Goal: Information Seeking & Learning: Understand process/instructions

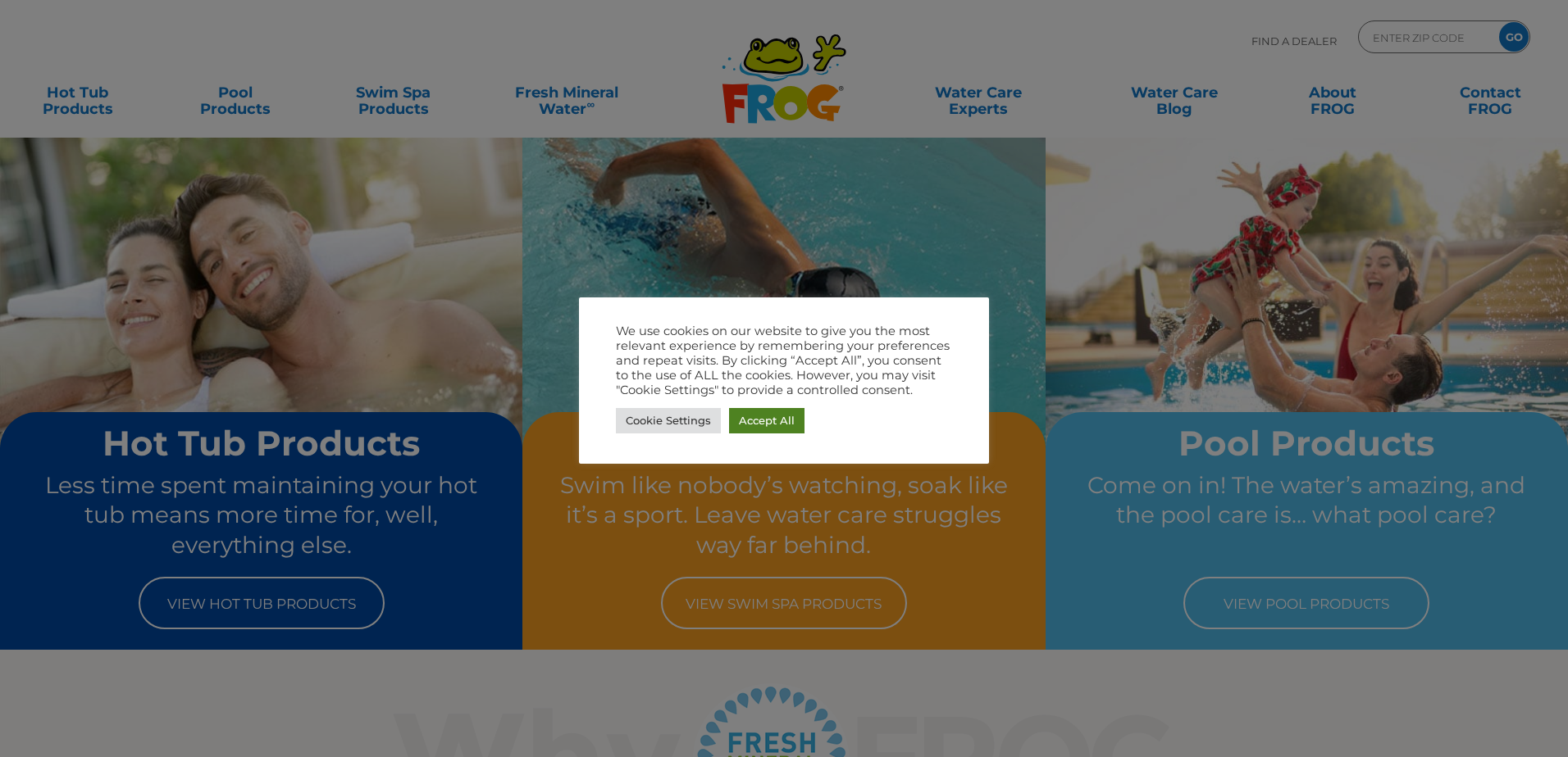
click at [775, 429] on link "Accept All" at bounding box center [767, 421] width 75 height 26
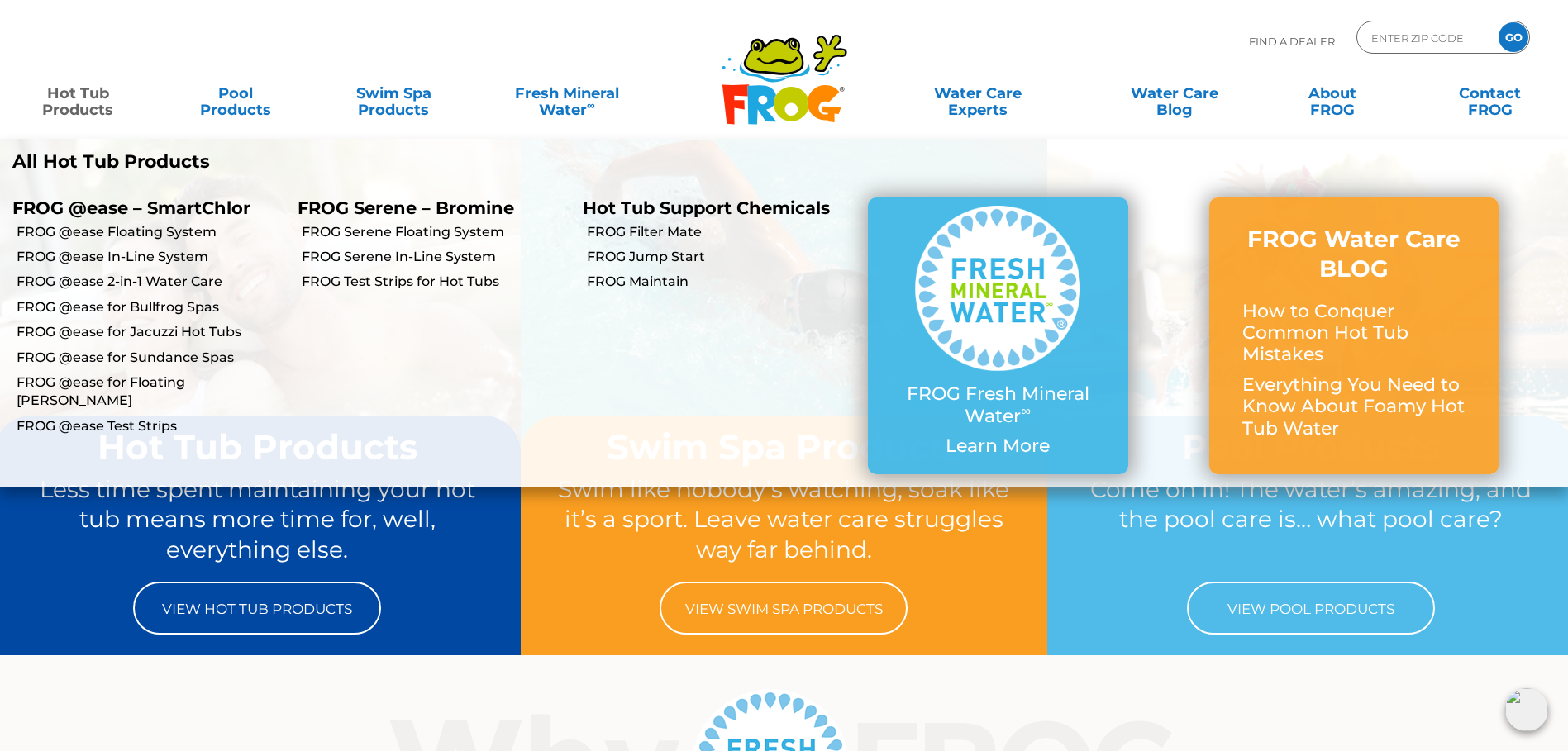
click at [99, 107] on link "Hot Tub Products" at bounding box center [78, 93] width 123 height 33
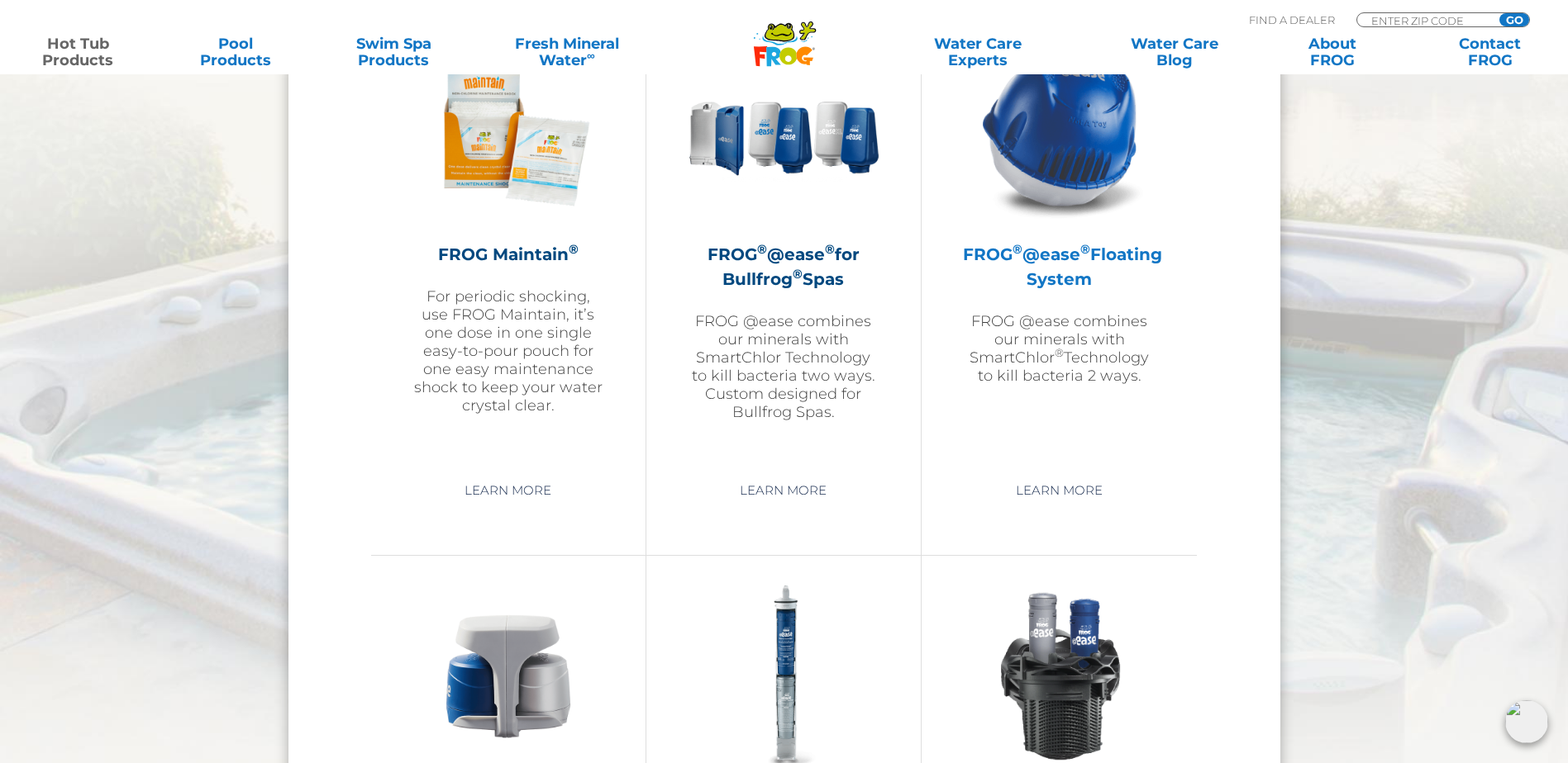
scroll to position [1900, 0]
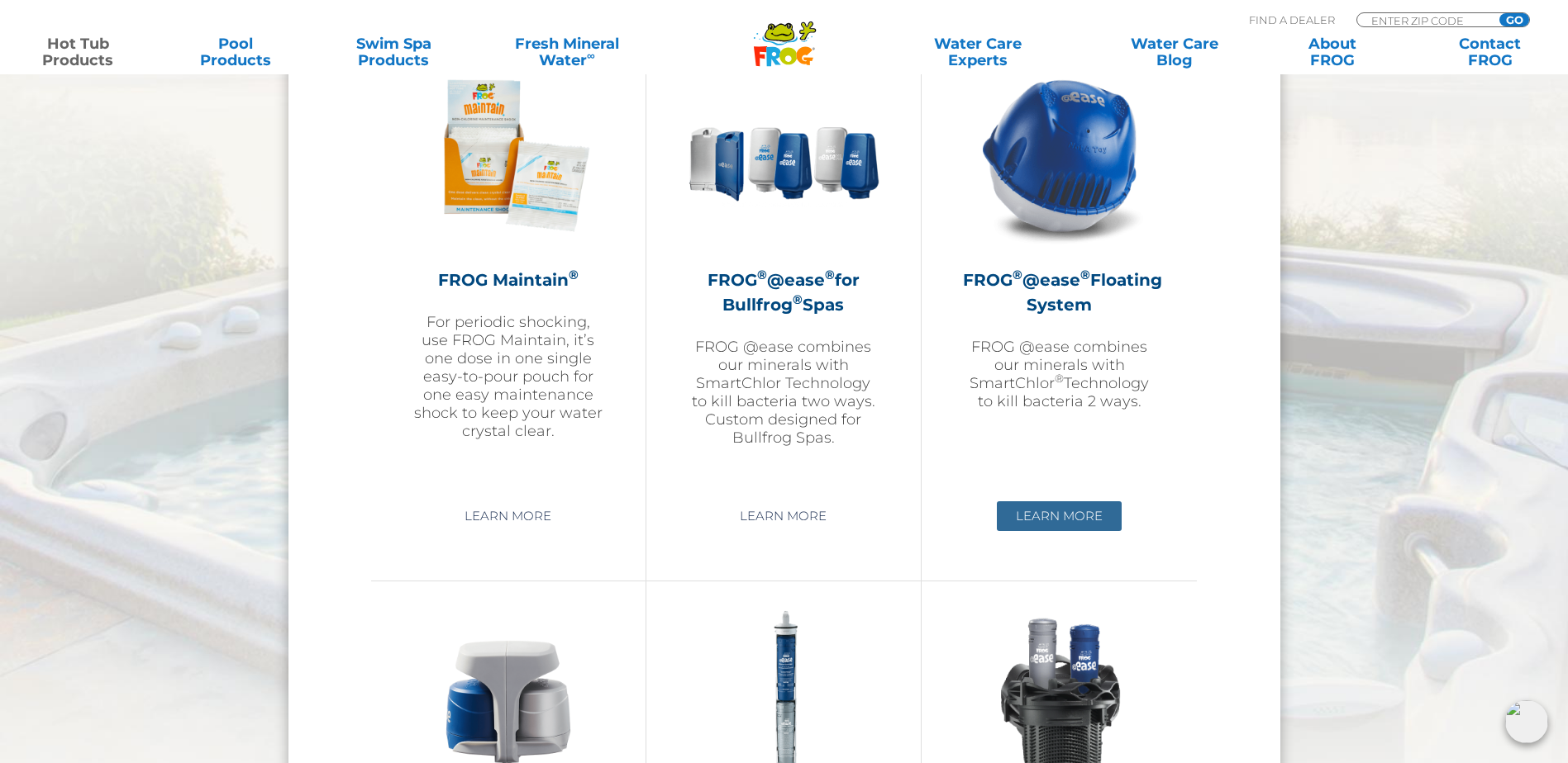
click at [1073, 510] on link "Learn More" at bounding box center [1059, 516] width 125 height 30
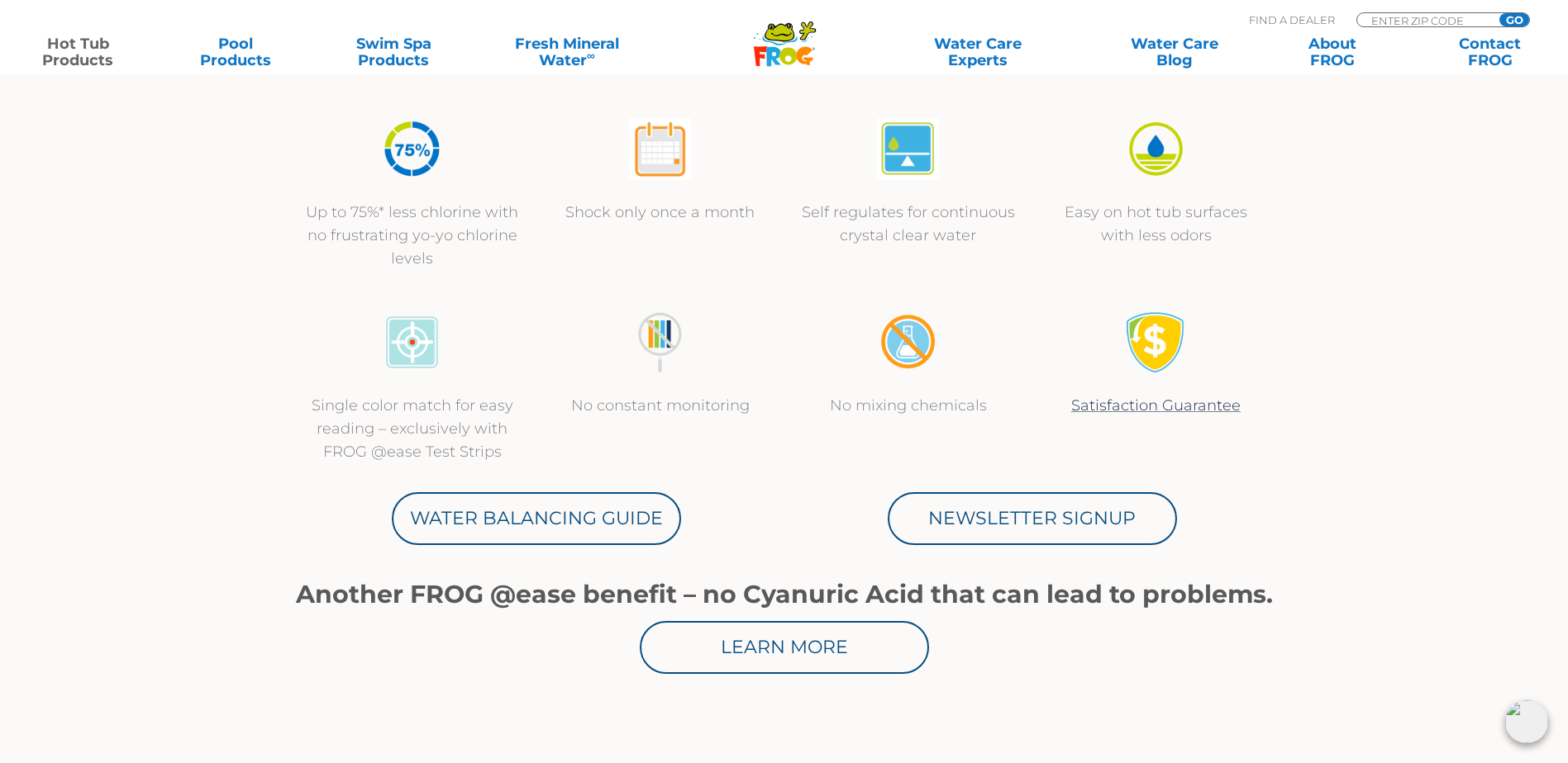
scroll to position [661, 0]
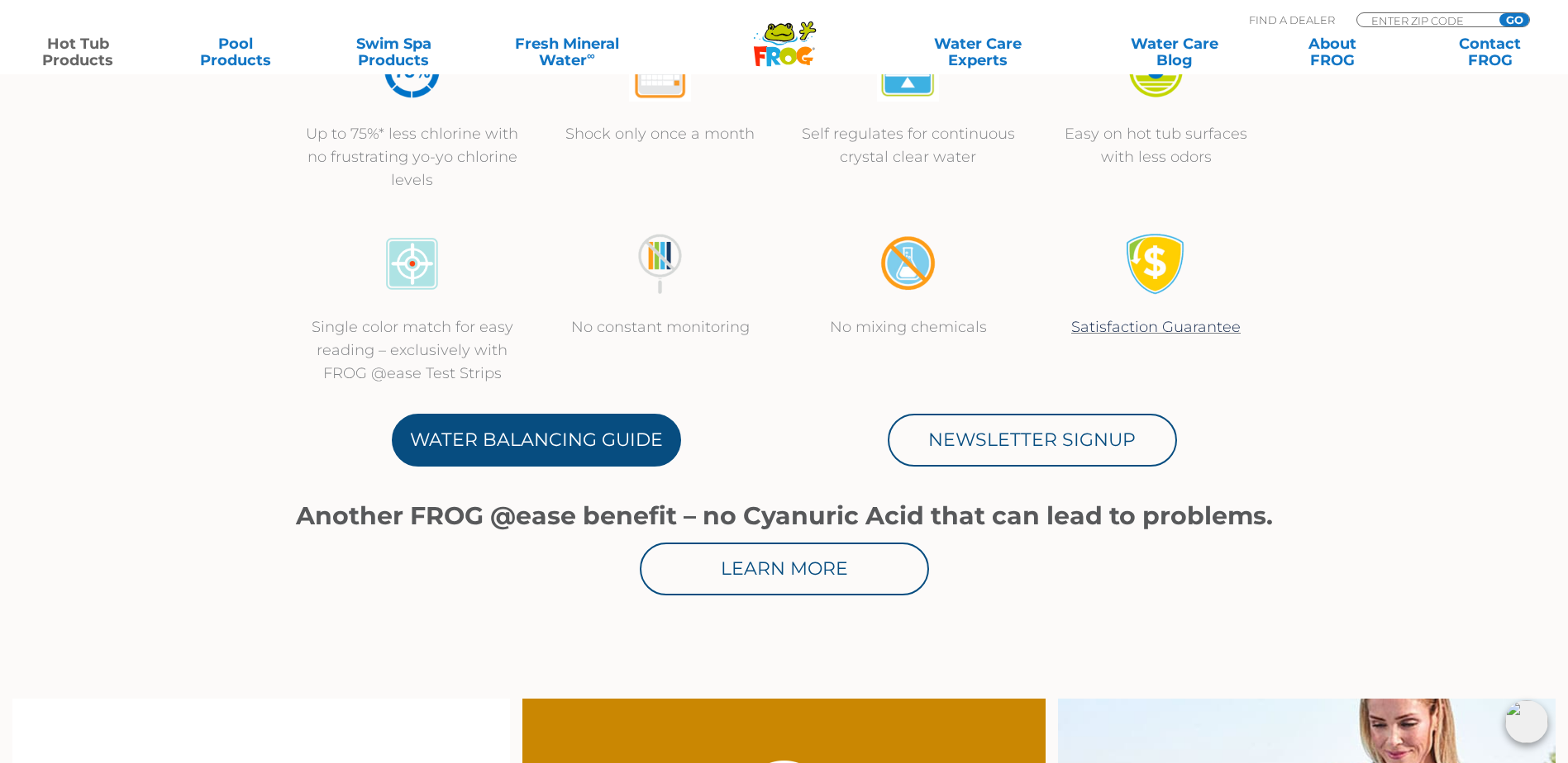
click at [553, 448] on link "Water Balancing Guide" at bounding box center [535, 440] width 289 height 53
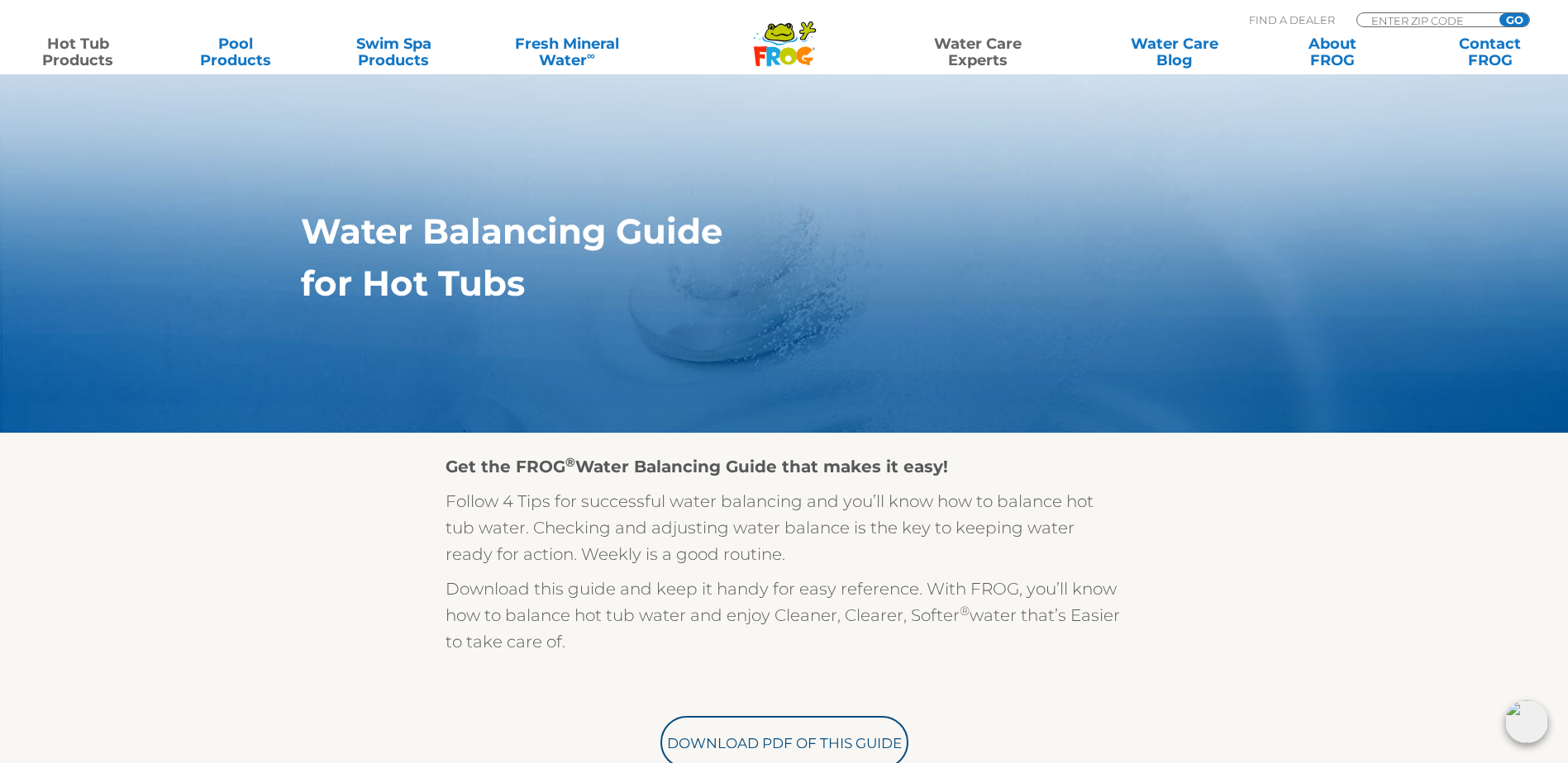
scroll to position [83, 0]
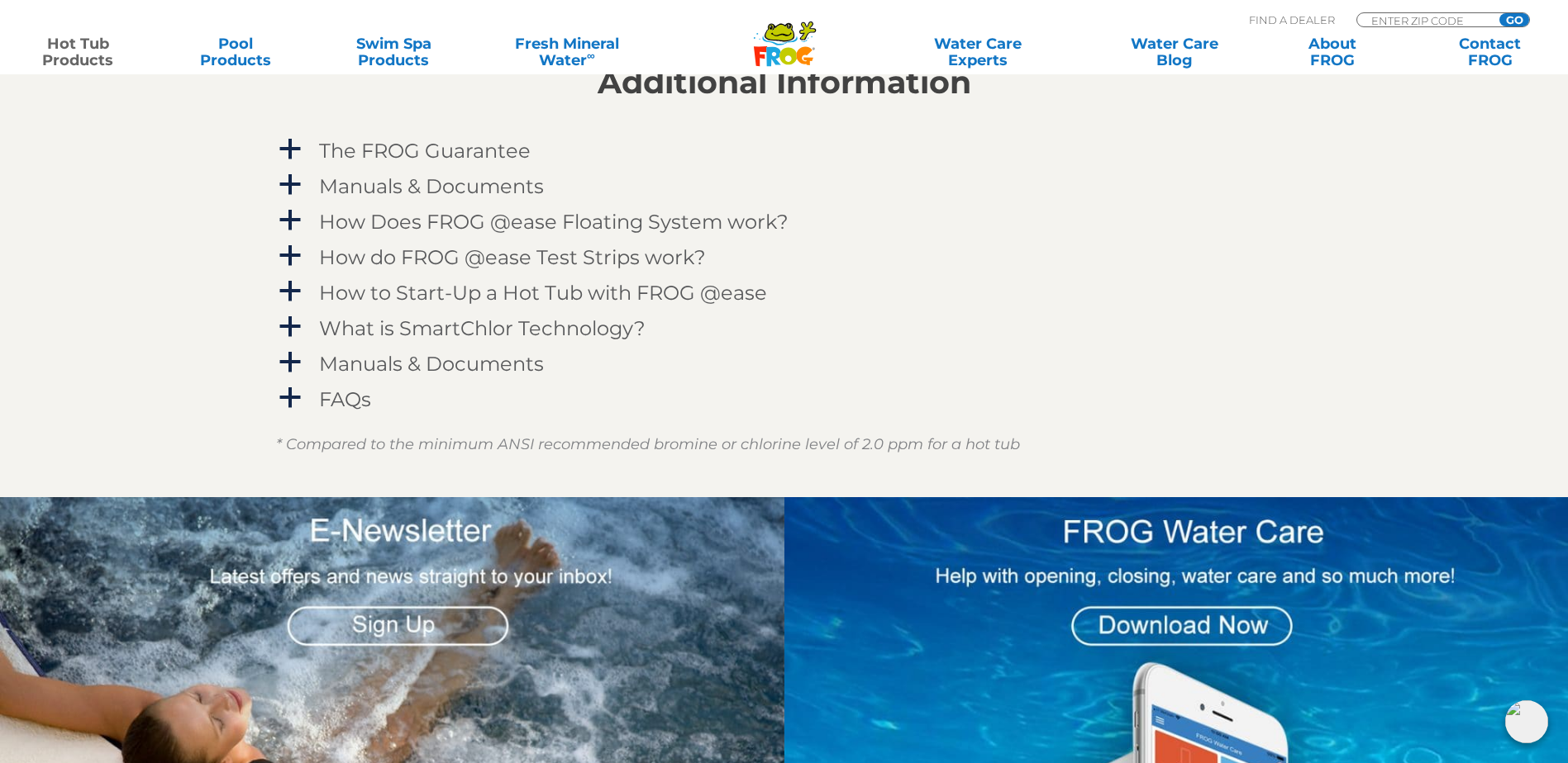
scroll to position [1796, 0]
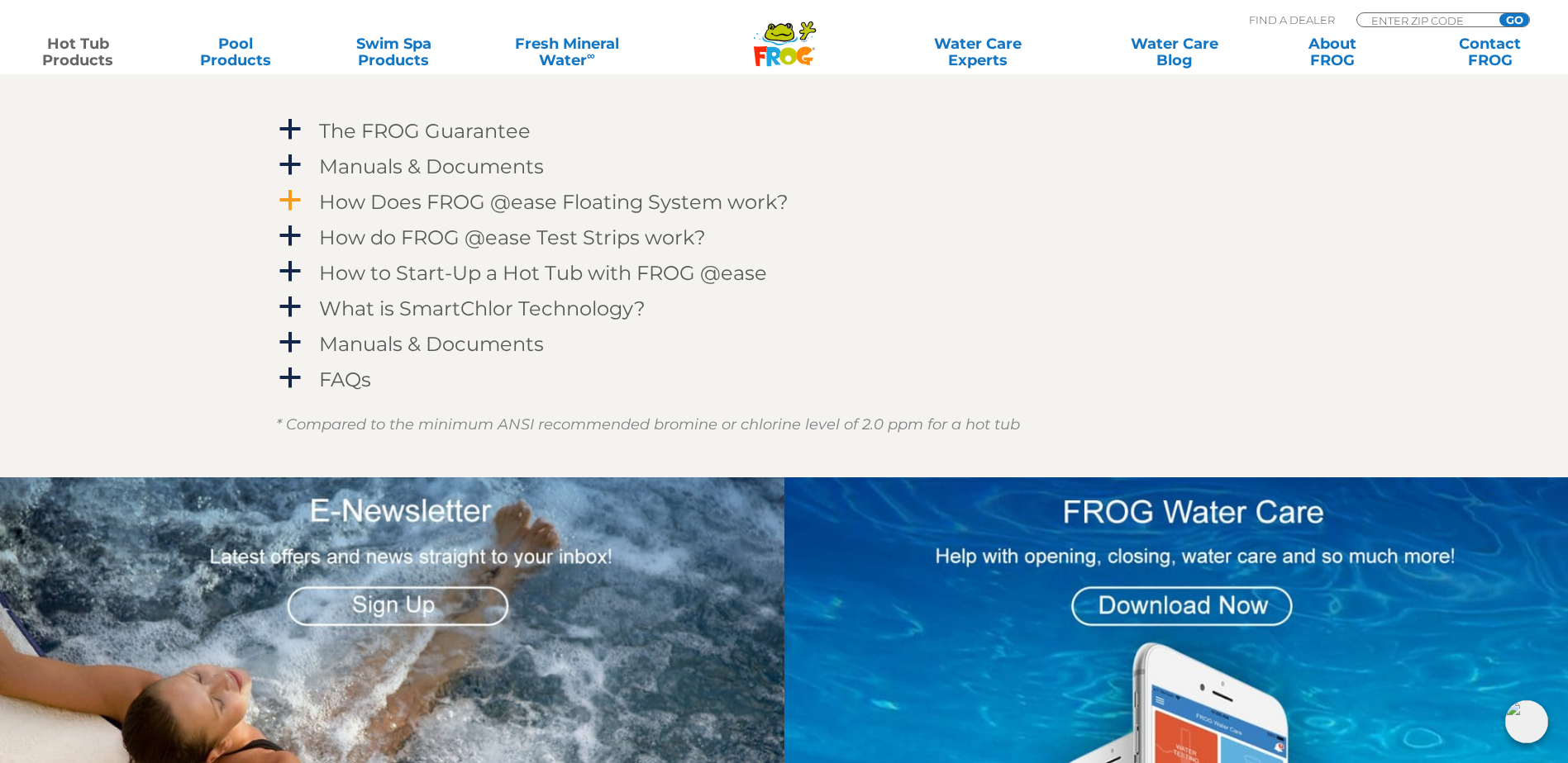
click at [380, 212] on h4 "How Does FROG @ease Floating System work?" at bounding box center [554, 202] width 470 height 22
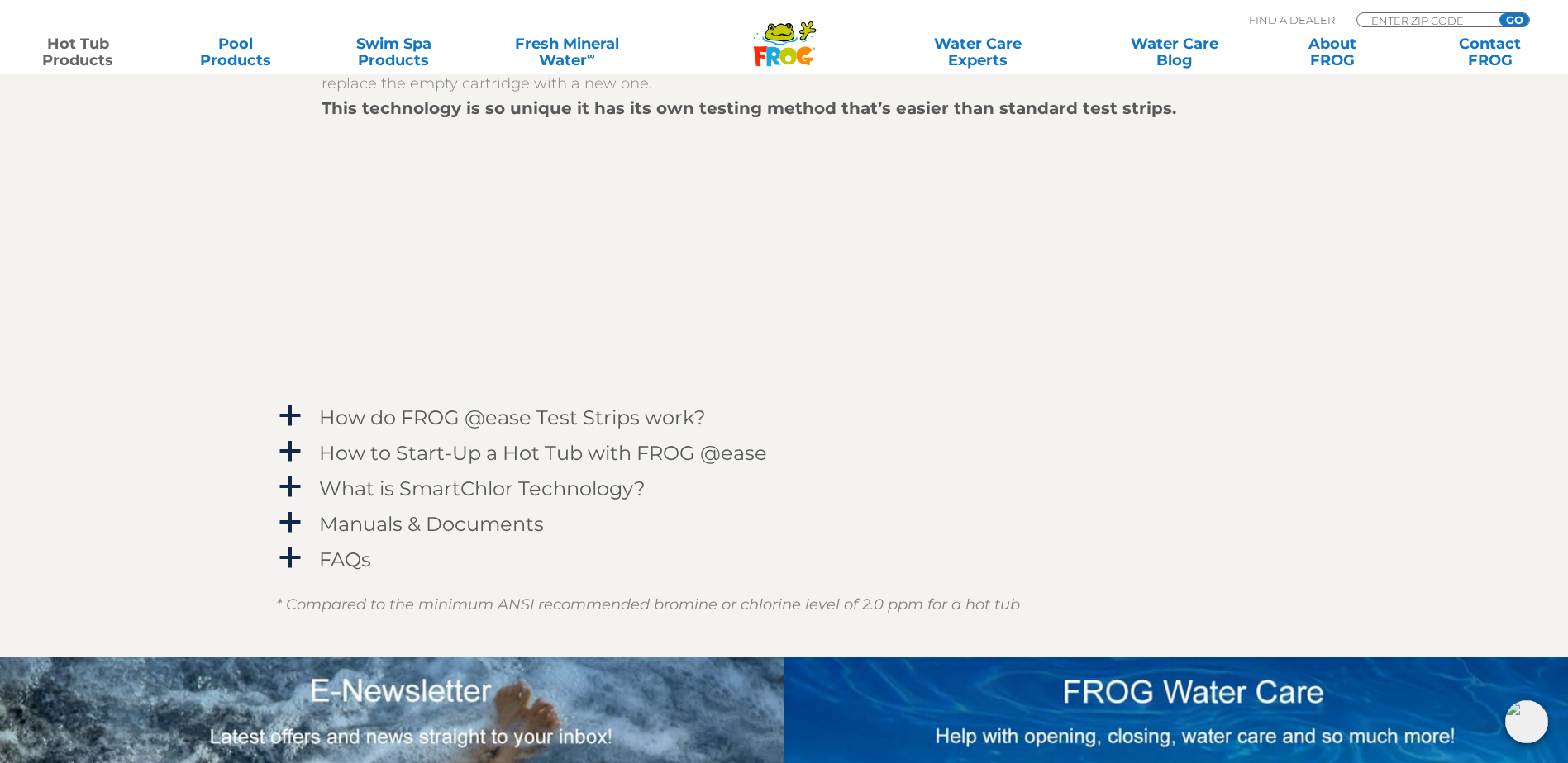
scroll to position [2128, 0]
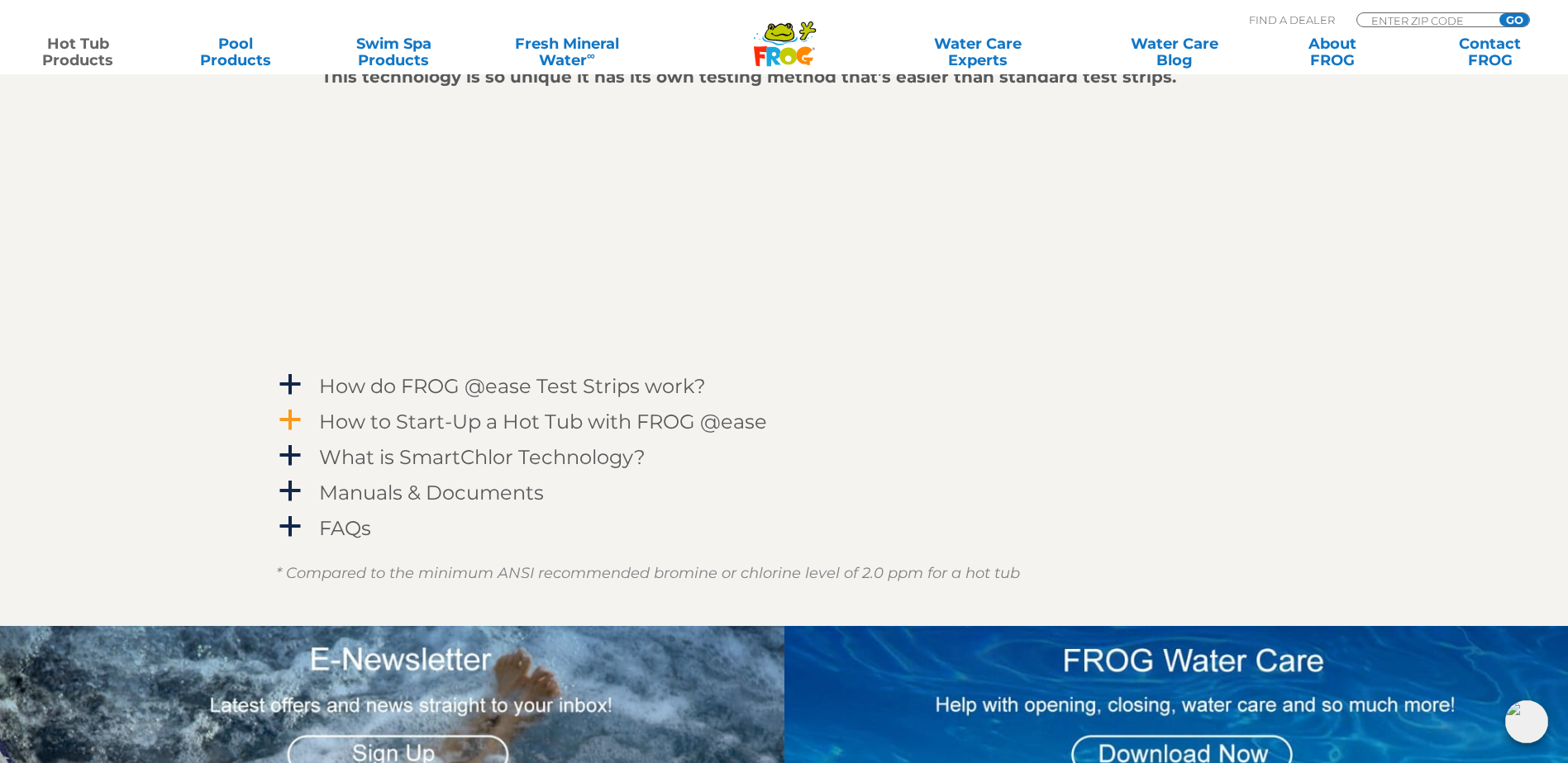
click at [501, 422] on h4 "How to Start-Up a Hot Tub with FROG @ease" at bounding box center [543, 422] width 448 height 22
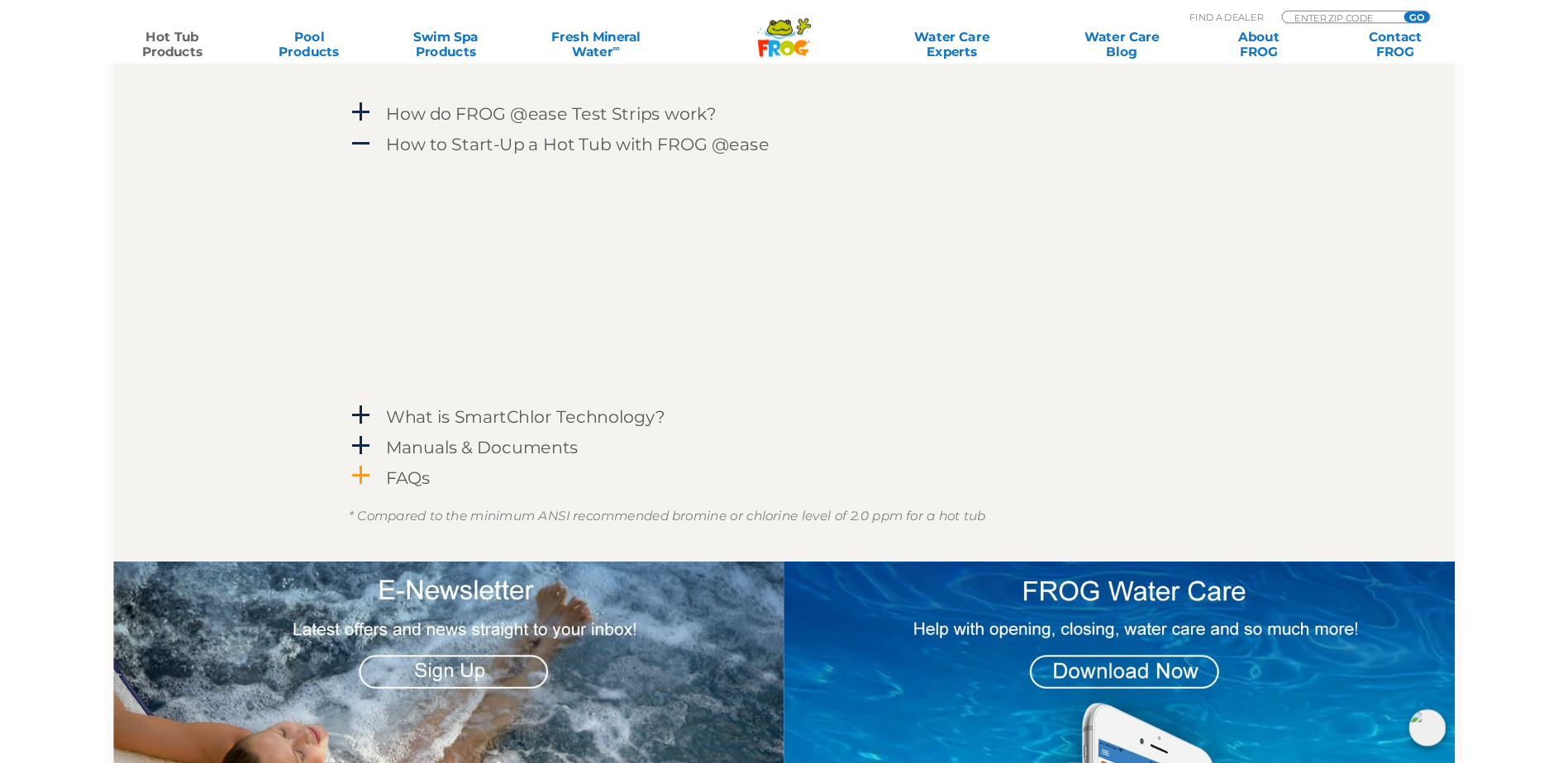
scroll to position [2375, 0]
